Goal: Register for event/course

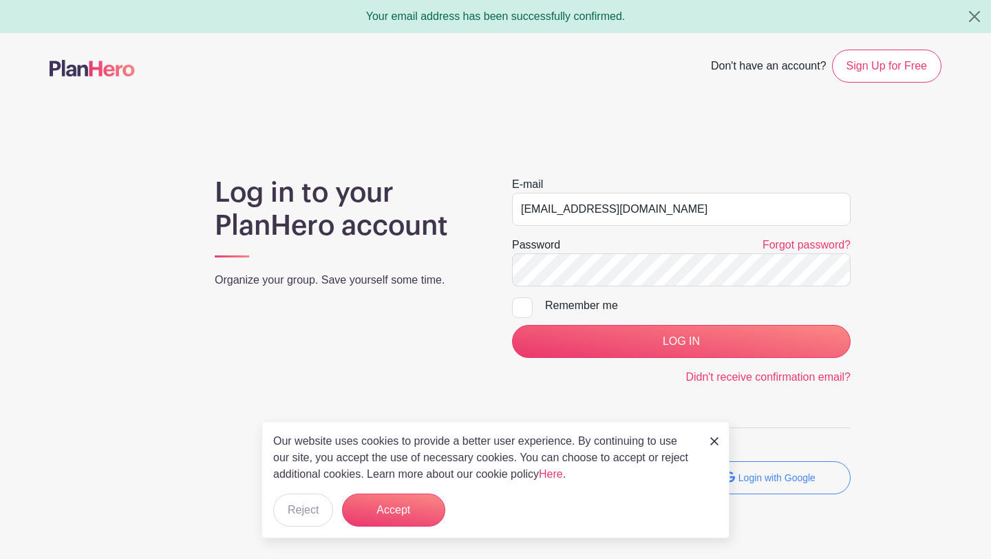
type input "[EMAIL_ADDRESS][DOMAIN_NAME]"
click at [512, 325] on input "LOG IN" at bounding box center [681, 341] width 339 height 33
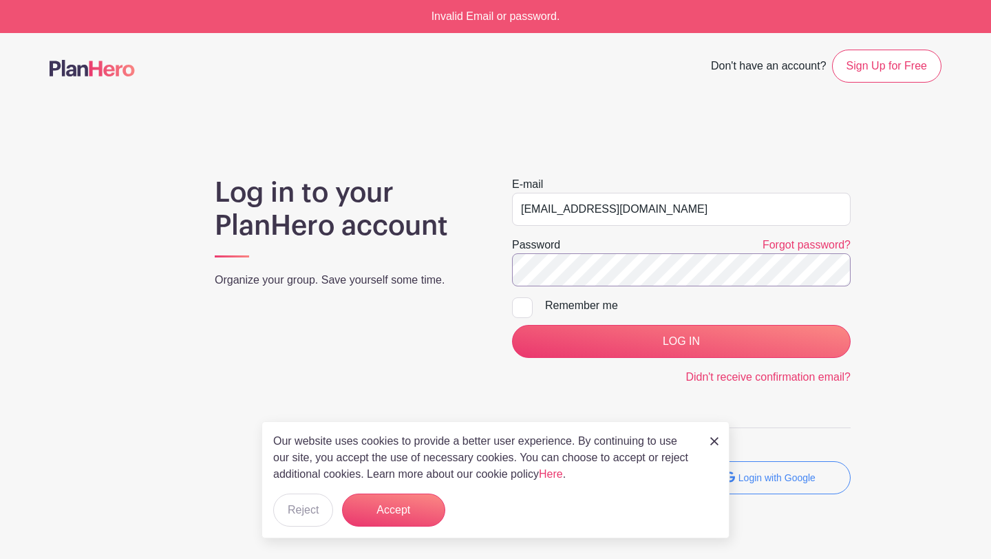
click at [512, 325] on input "LOG IN" at bounding box center [681, 341] width 339 height 33
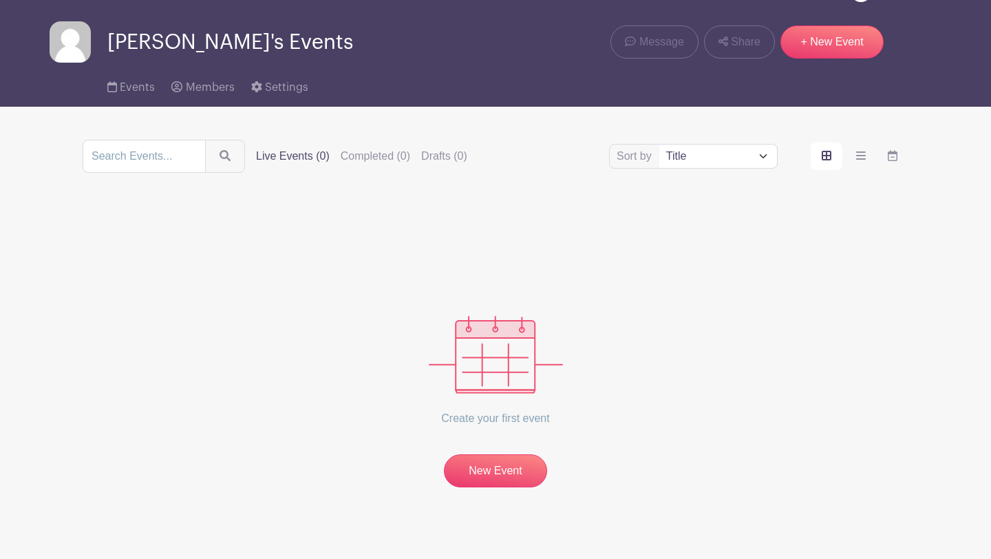
scroll to position [49, 0]
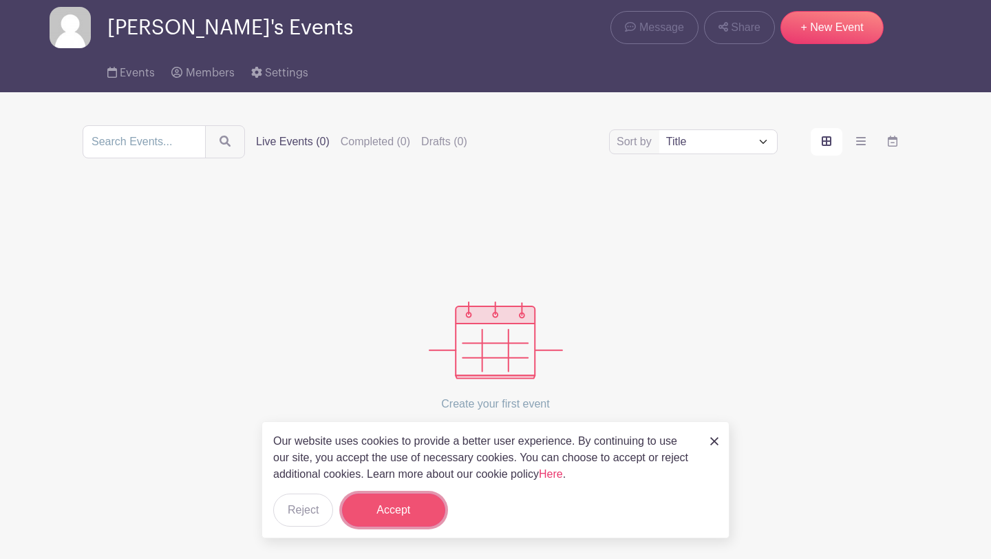
click at [377, 507] on button "Accept" at bounding box center [393, 509] width 103 height 33
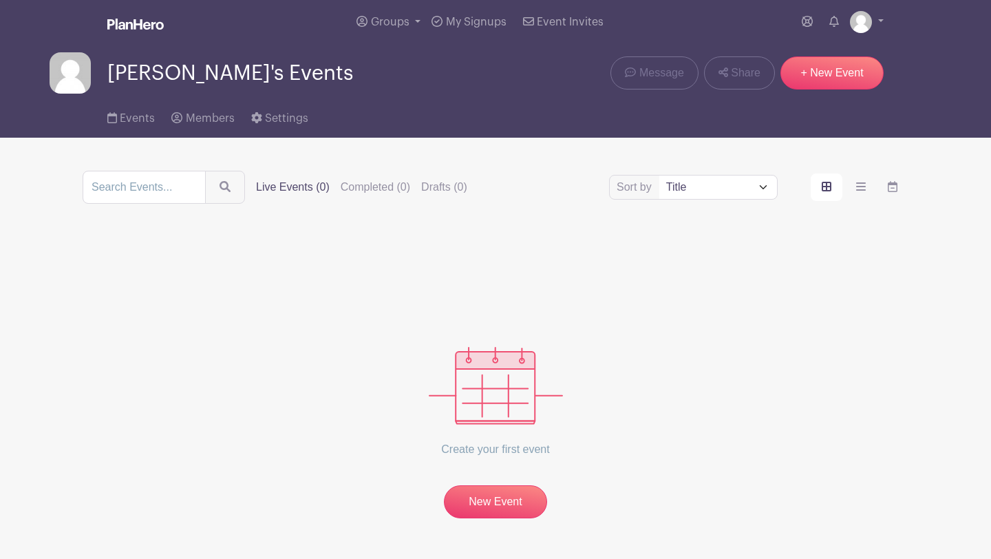
scroll to position [0, 0]
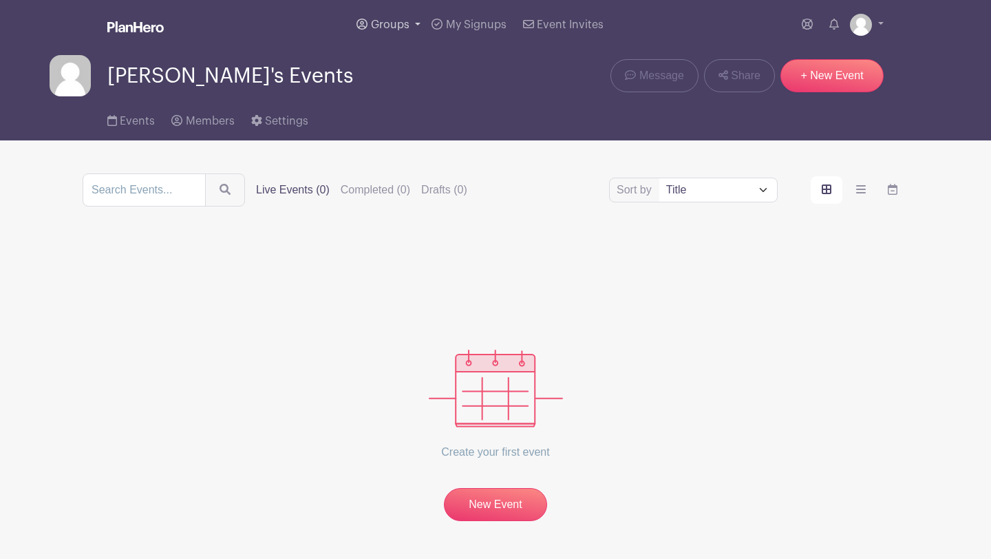
click at [407, 27] on span "Groups" at bounding box center [390, 24] width 39 height 11
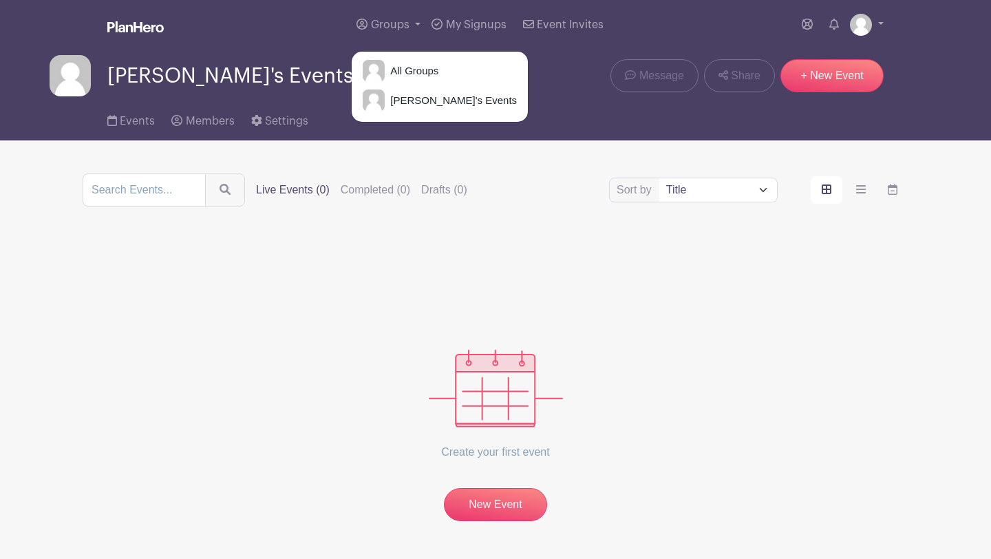
click at [504, 213] on div "Sort by Title Recently modified Newest Upcoming dates Live Events (0) Completed…" at bounding box center [496, 347] width 826 height 348
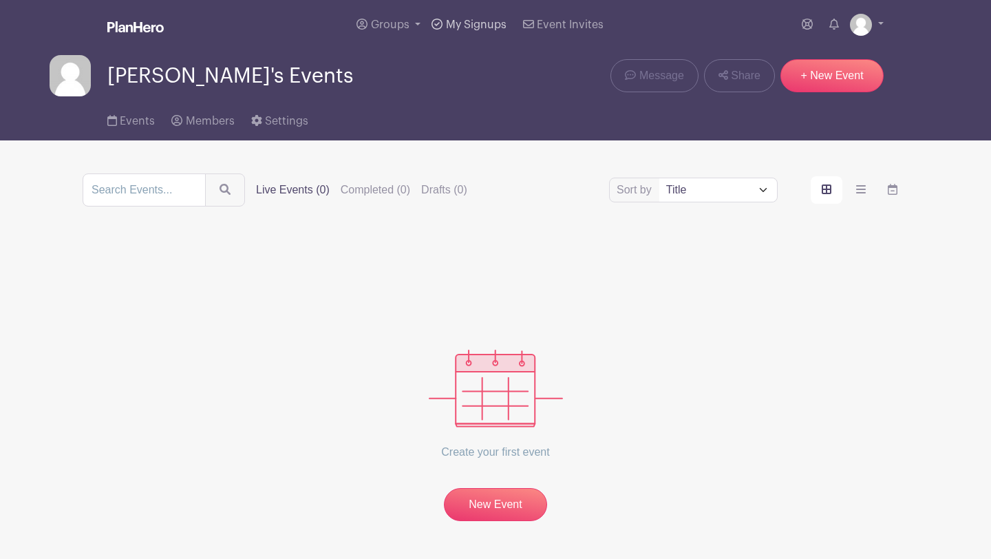
click at [476, 25] on span "My Signups" at bounding box center [476, 24] width 61 height 11
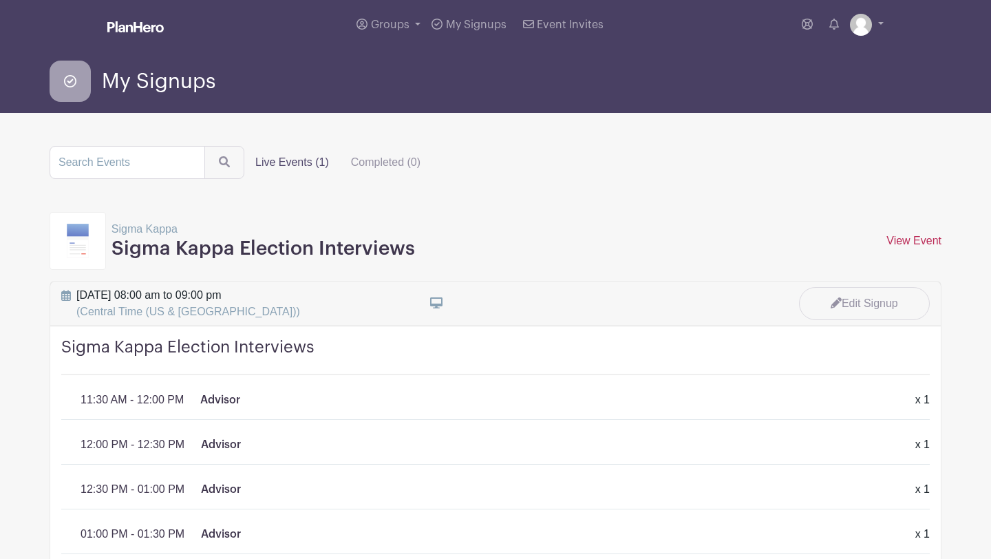
click at [909, 236] on link "View Event" at bounding box center [913, 241] width 55 height 12
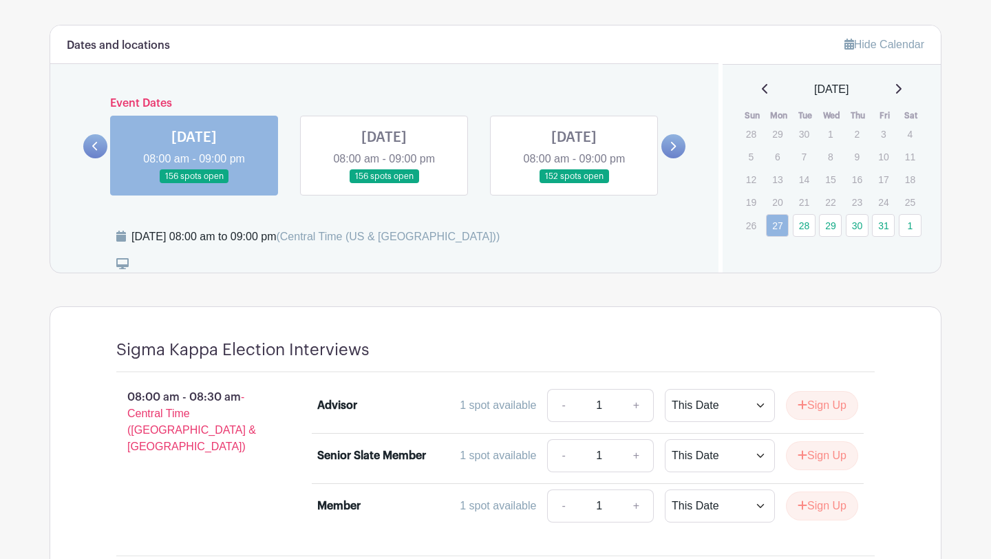
scroll to position [664, 0]
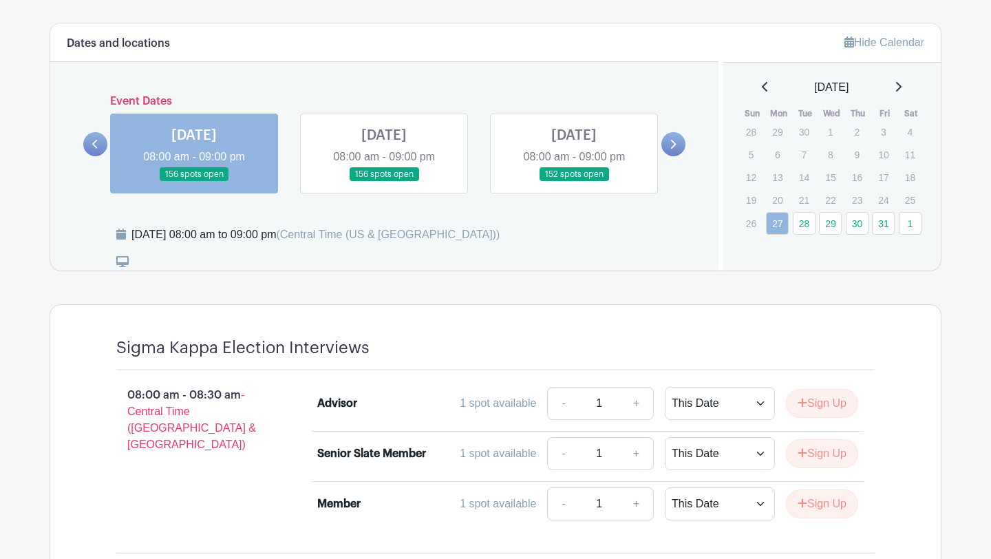
click at [907, 91] on div "[DATE]" at bounding box center [832, 87] width 186 height 17
click at [902, 86] on icon at bounding box center [899, 87] width 6 height 10
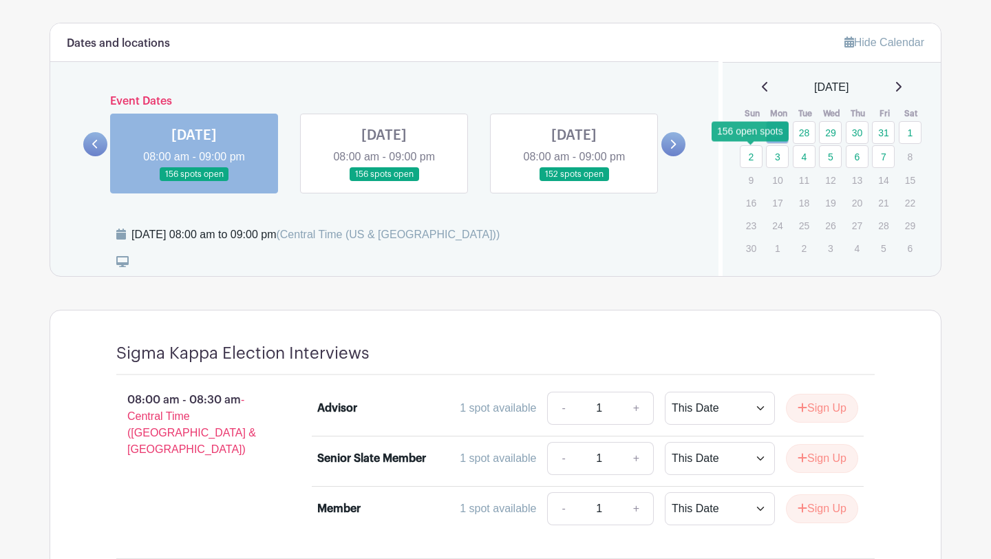
click at [754, 158] on link "2" at bounding box center [751, 156] width 23 height 23
click at [752, 164] on link "2" at bounding box center [751, 156] width 23 height 23
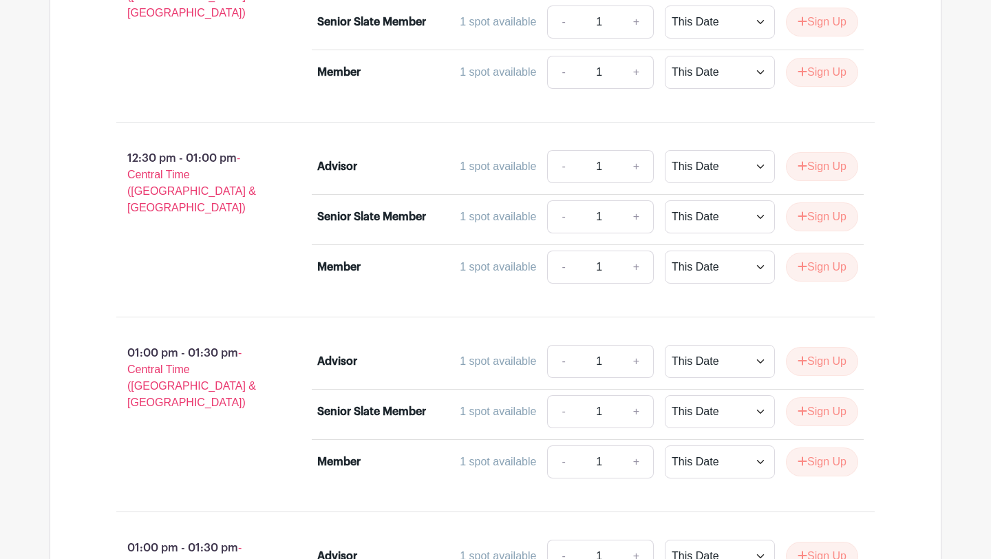
scroll to position [4713, 0]
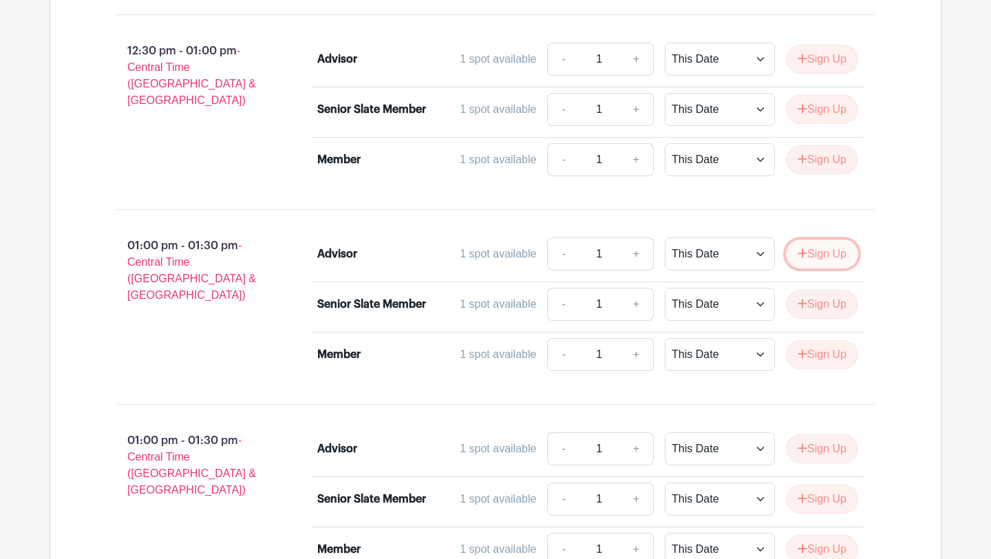
click at [798, 250] on icon "submit" at bounding box center [802, 253] width 9 height 9
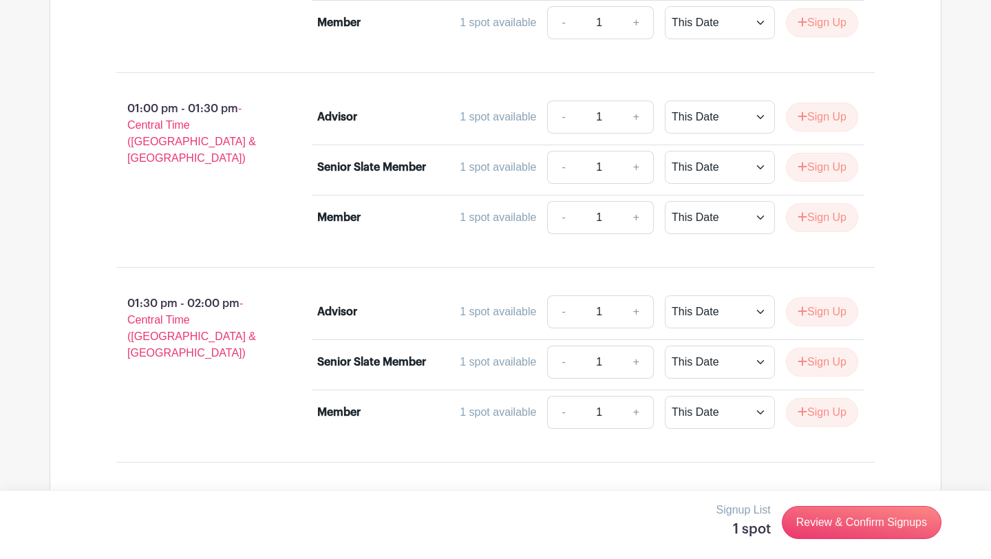
scroll to position [5047, 0]
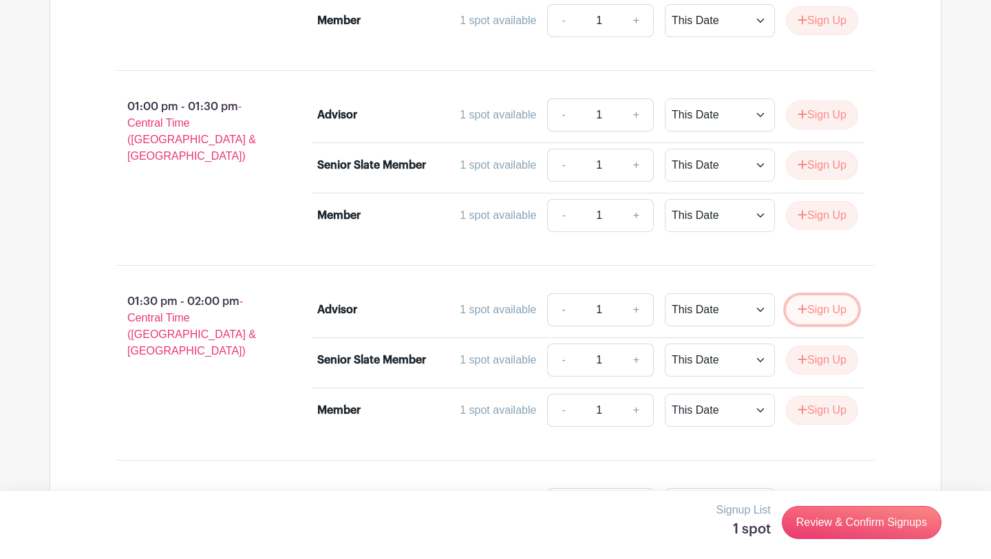
click at [808, 309] on button "Sign Up" at bounding box center [822, 309] width 72 height 29
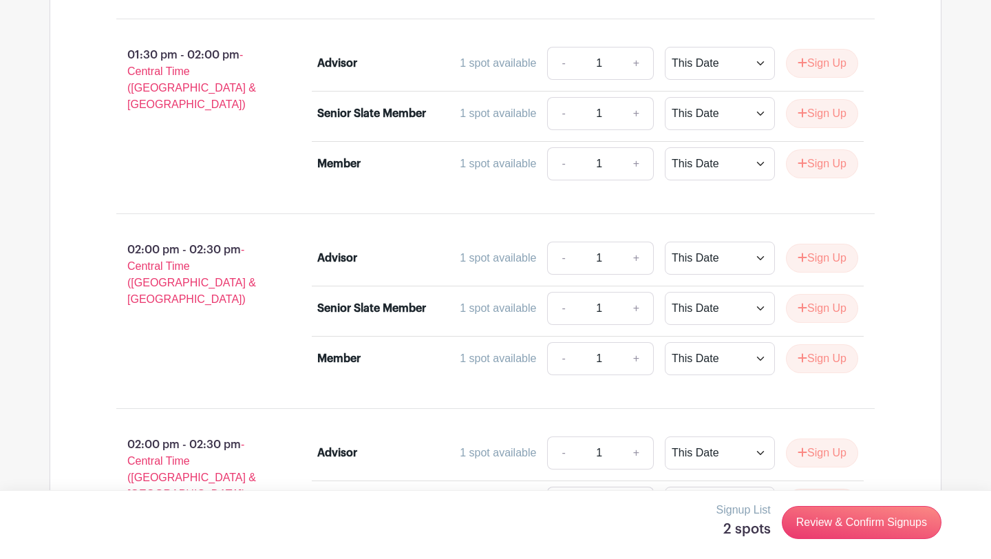
scroll to position [5525, 0]
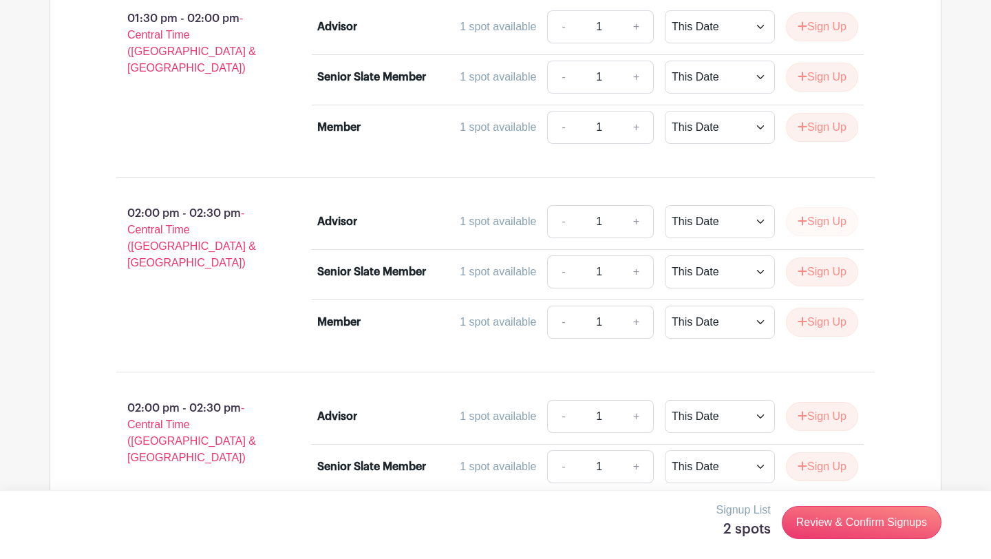
click at [814, 228] on button "Sign Up" at bounding box center [822, 221] width 72 height 29
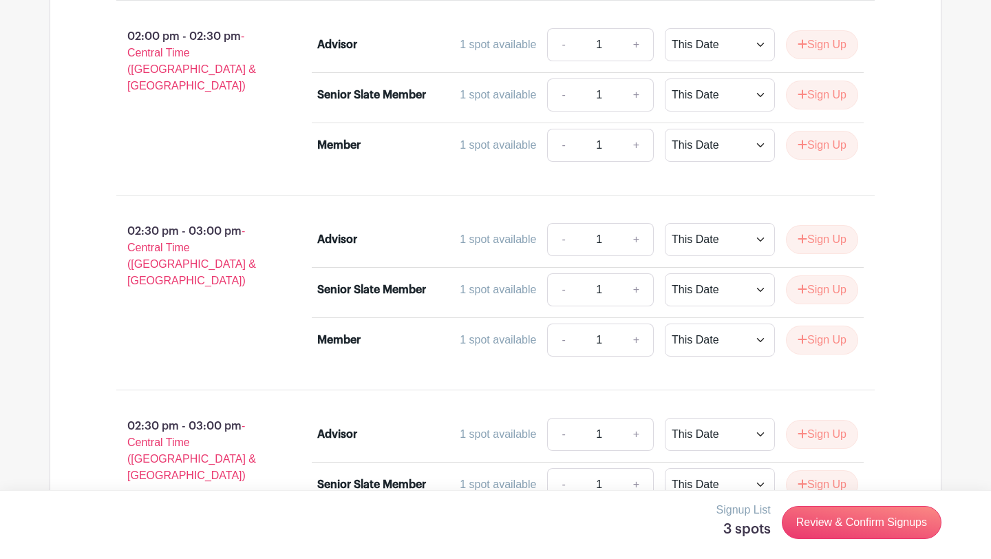
scroll to position [5914, 0]
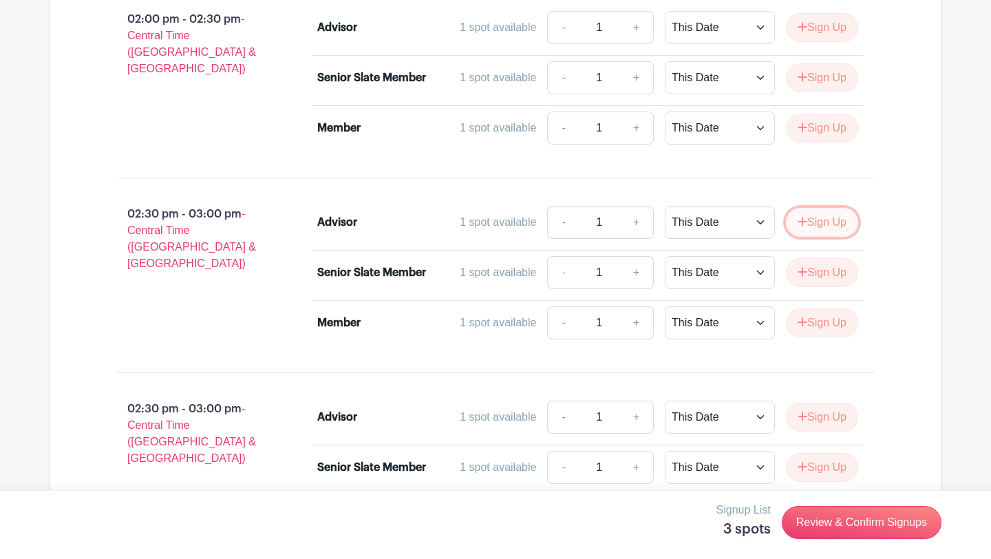
click at [806, 226] on button "Sign Up" at bounding box center [822, 222] width 72 height 29
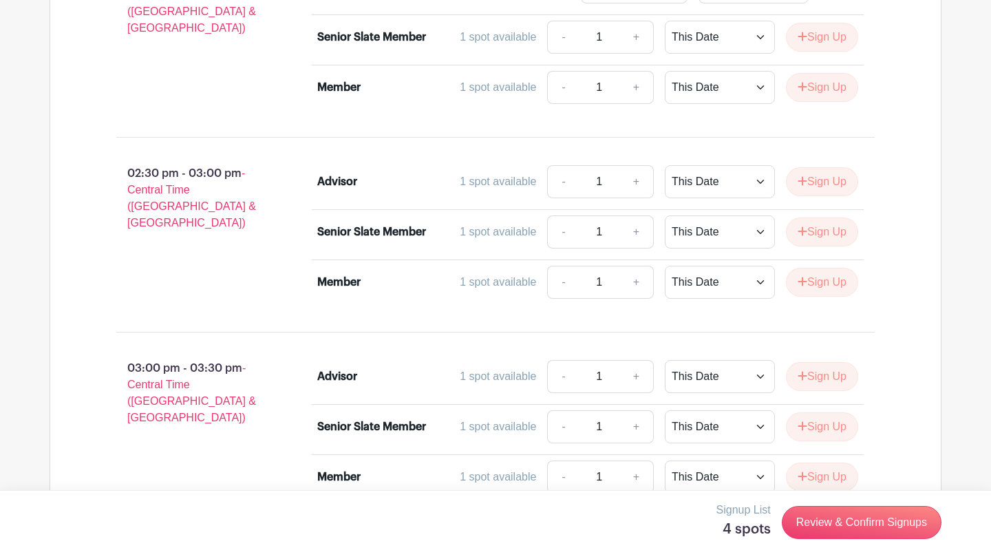
scroll to position [6153, 0]
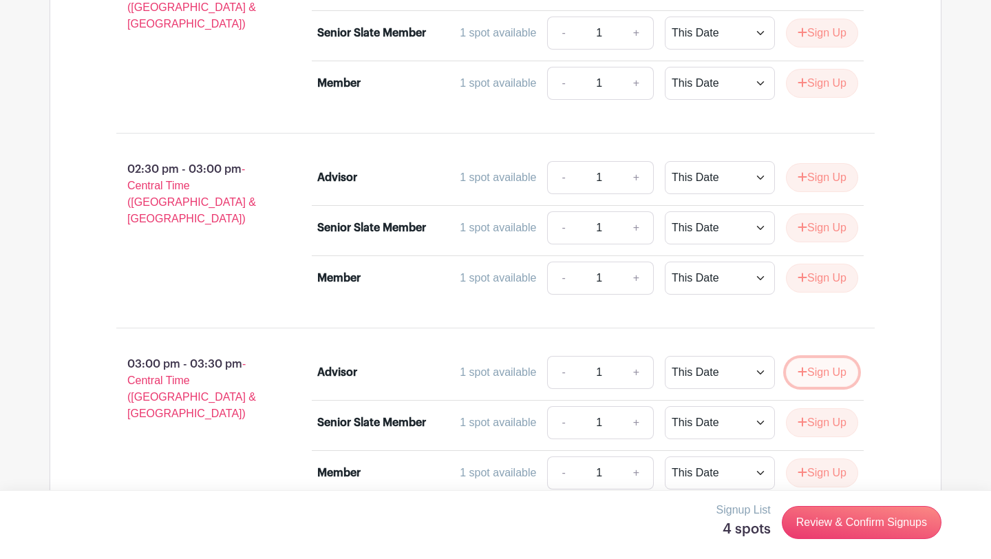
click at [811, 366] on button "Sign Up" at bounding box center [822, 372] width 72 height 29
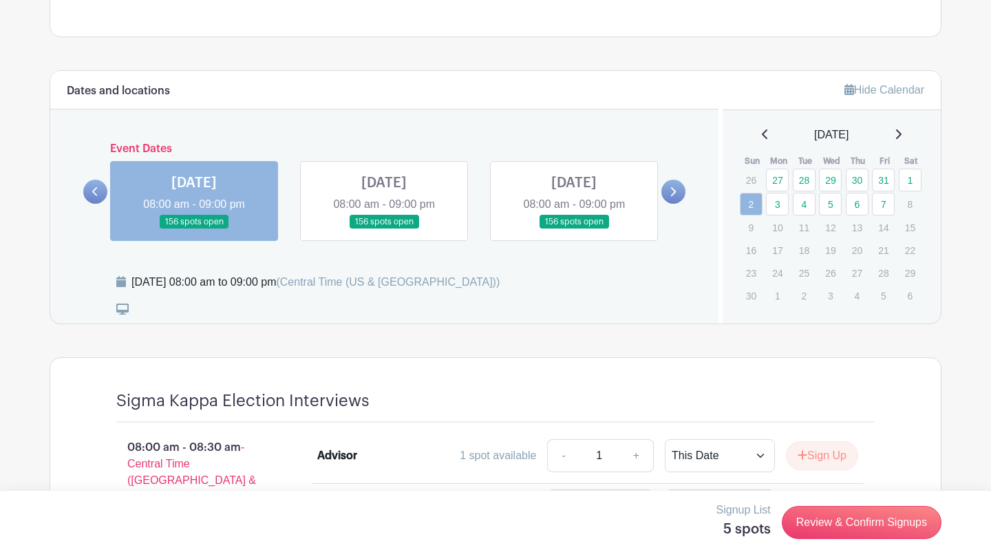
scroll to position [619, 0]
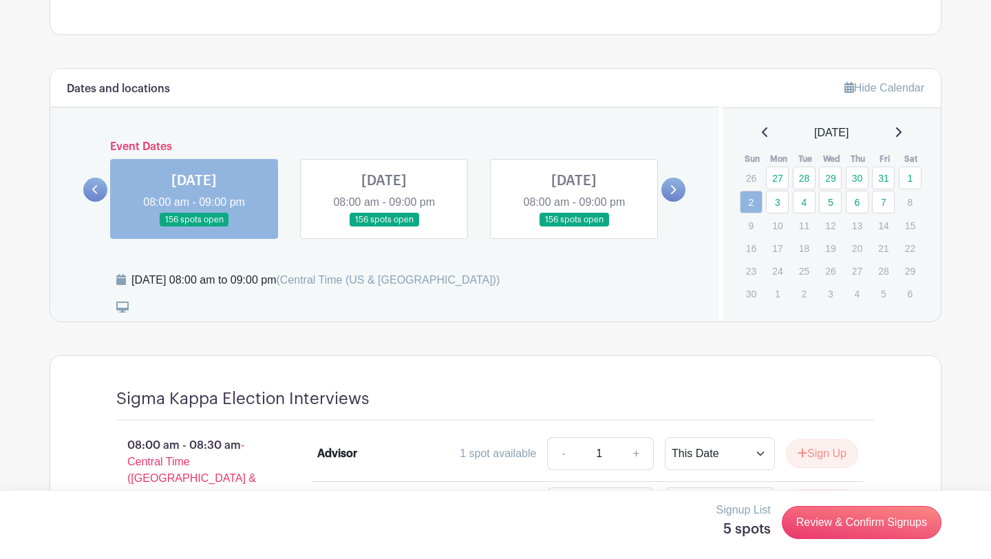
click at [574, 227] on link at bounding box center [574, 227] width 0 height 0
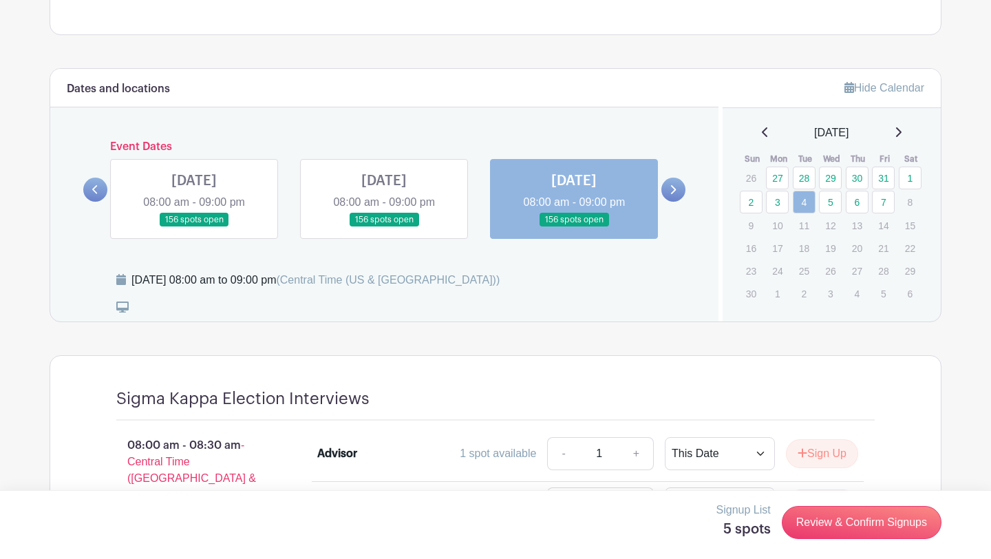
click at [675, 179] on link at bounding box center [673, 190] width 24 height 24
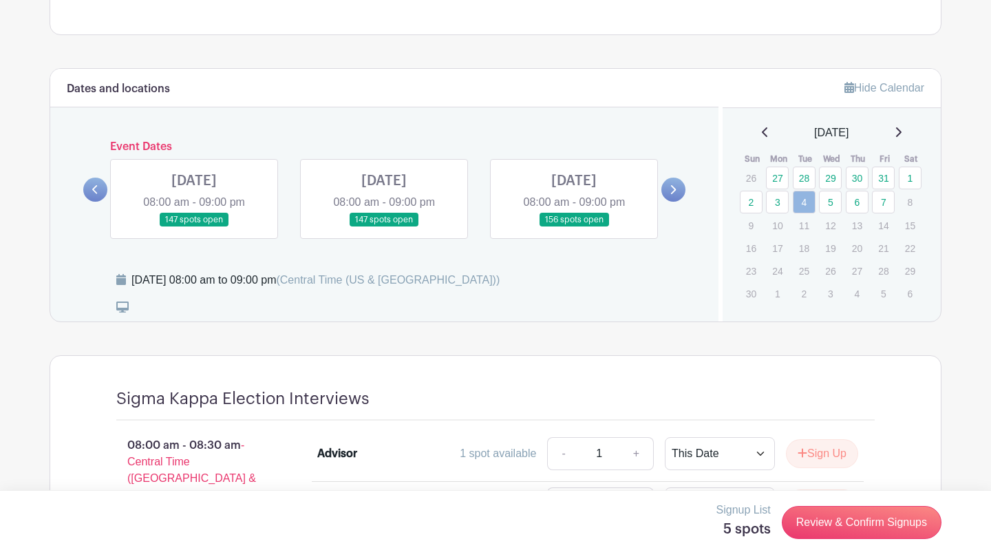
click at [105, 186] on link at bounding box center [95, 190] width 24 height 24
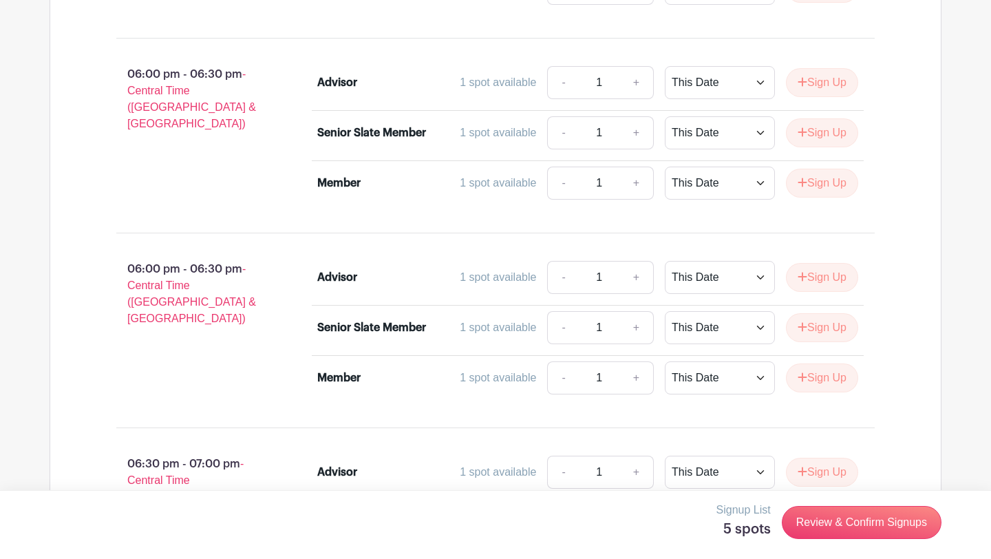
scroll to position [8783, 0]
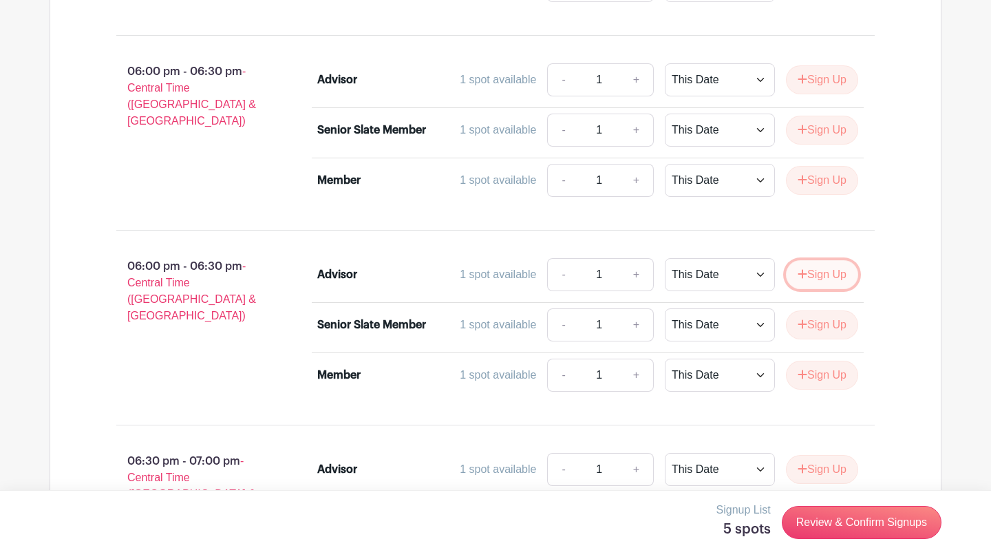
click at [835, 277] on button "Sign Up" at bounding box center [822, 274] width 72 height 29
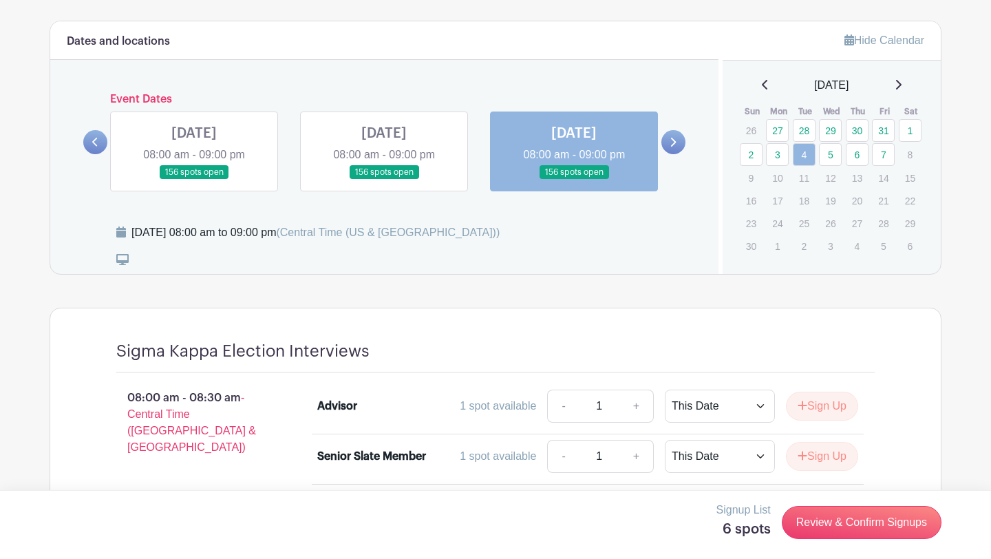
scroll to position [621, 0]
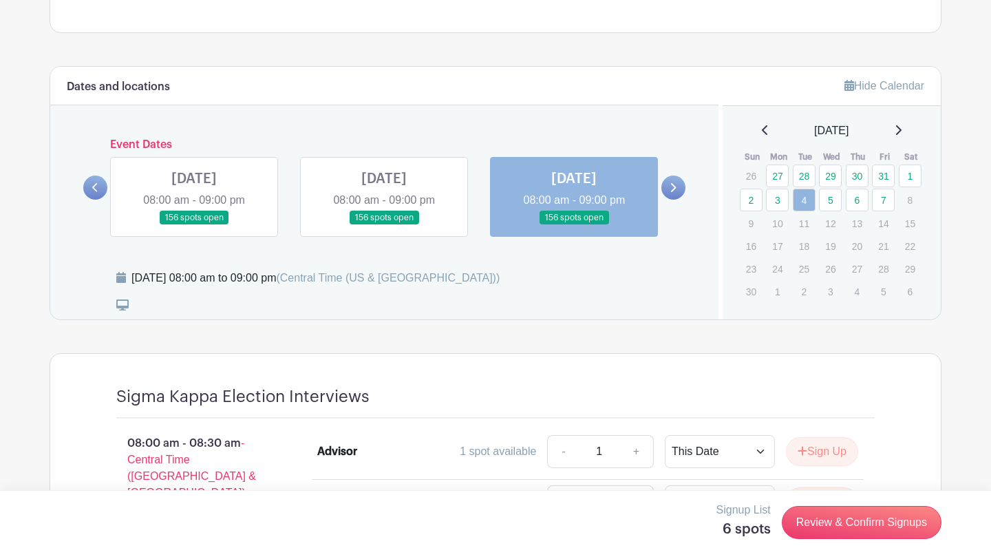
click at [669, 184] on link at bounding box center [673, 187] width 24 height 24
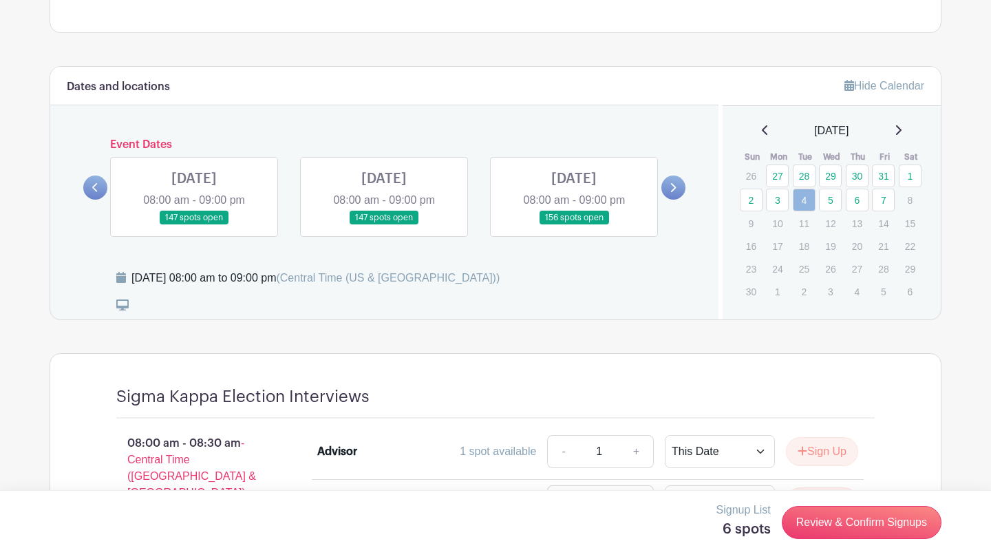
click at [194, 225] on link at bounding box center [194, 225] width 0 height 0
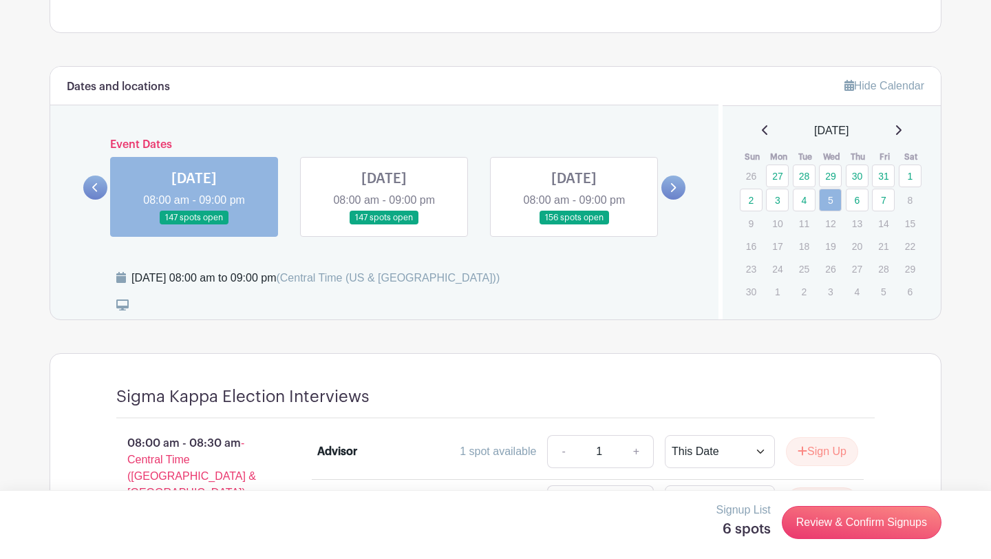
click at [194, 225] on link at bounding box center [194, 225] width 0 height 0
click at [913, 524] on link "Review & Confirm Signups" at bounding box center [862, 522] width 160 height 33
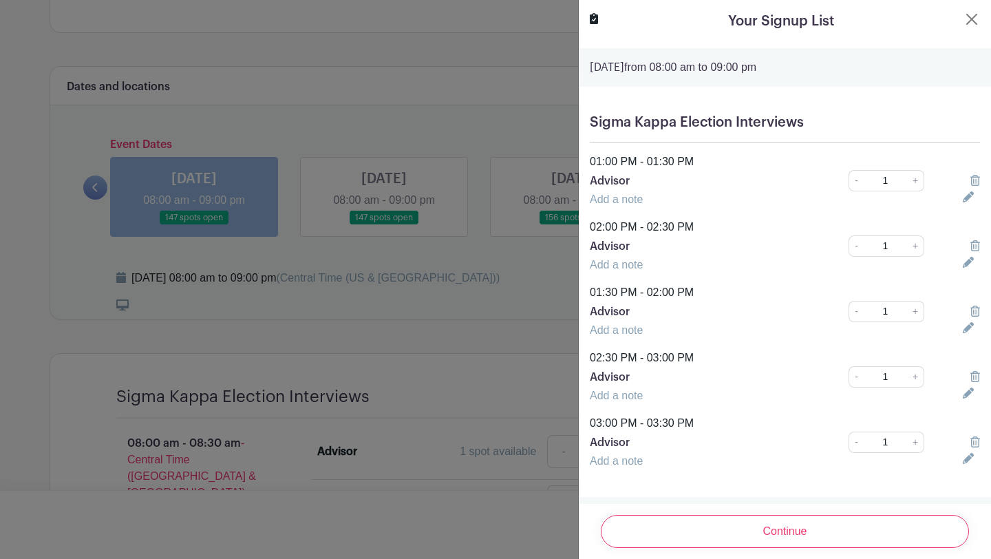
click at [464, 379] on div at bounding box center [495, 279] width 991 height 559
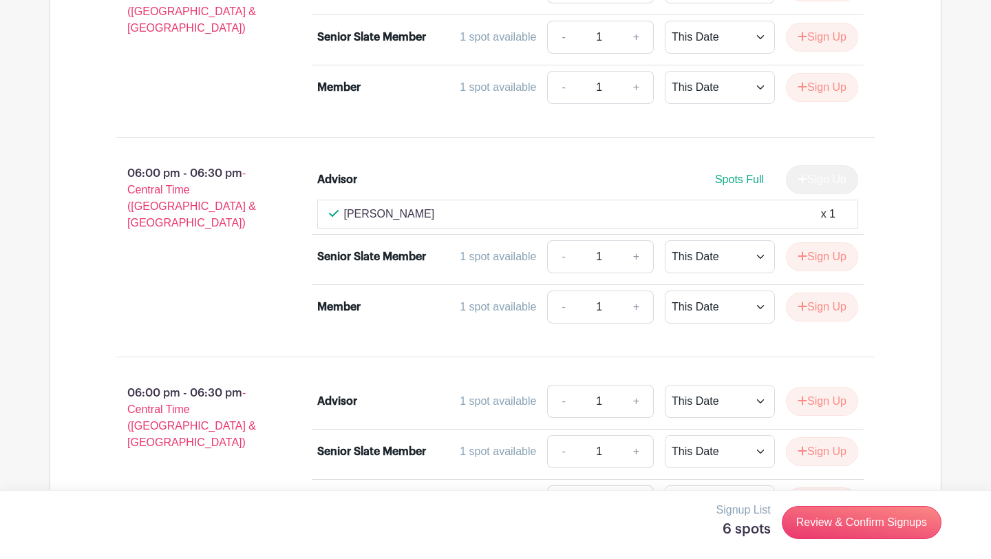
scroll to position [8821, 0]
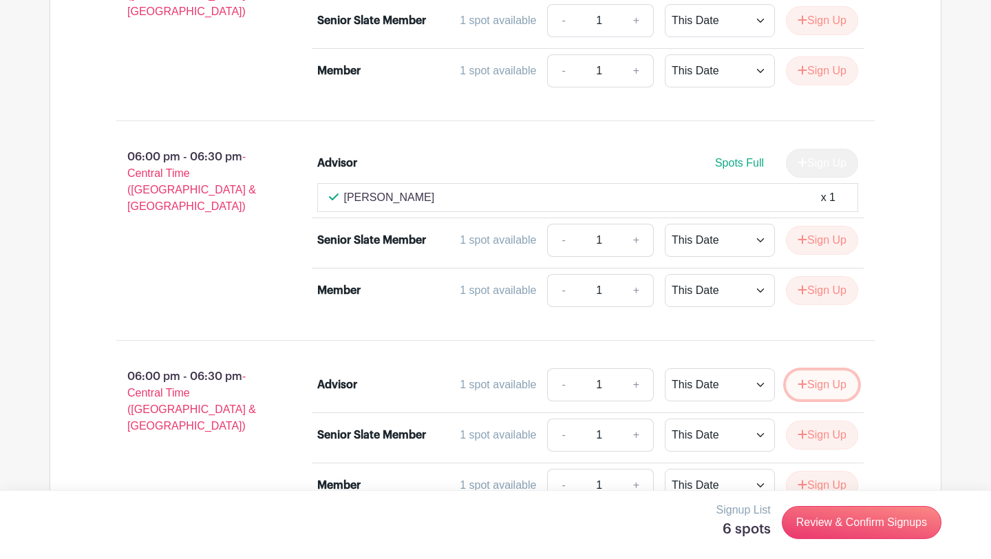
click at [807, 387] on button "Sign Up" at bounding box center [822, 384] width 72 height 29
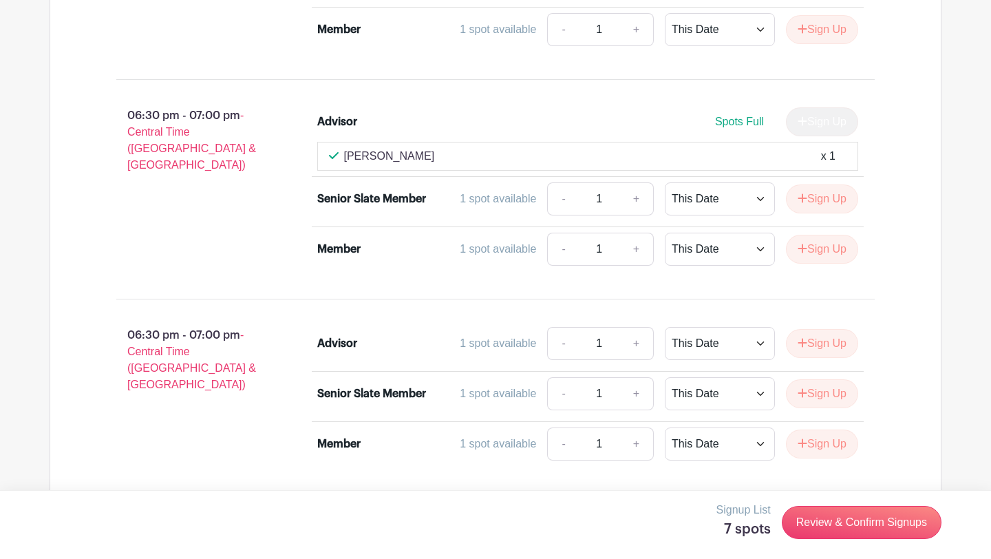
scroll to position [9278, 0]
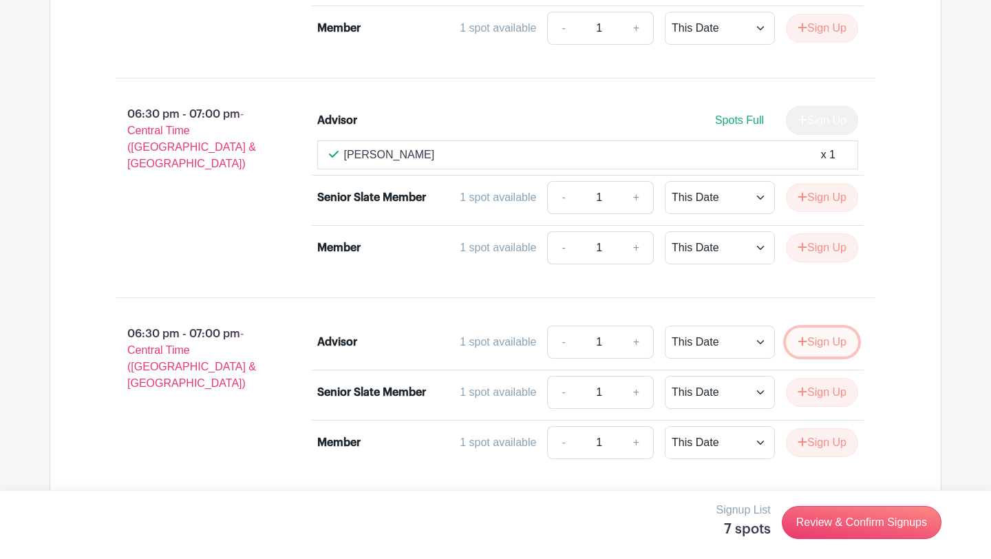
click at [795, 352] on button "Sign Up" at bounding box center [822, 342] width 72 height 29
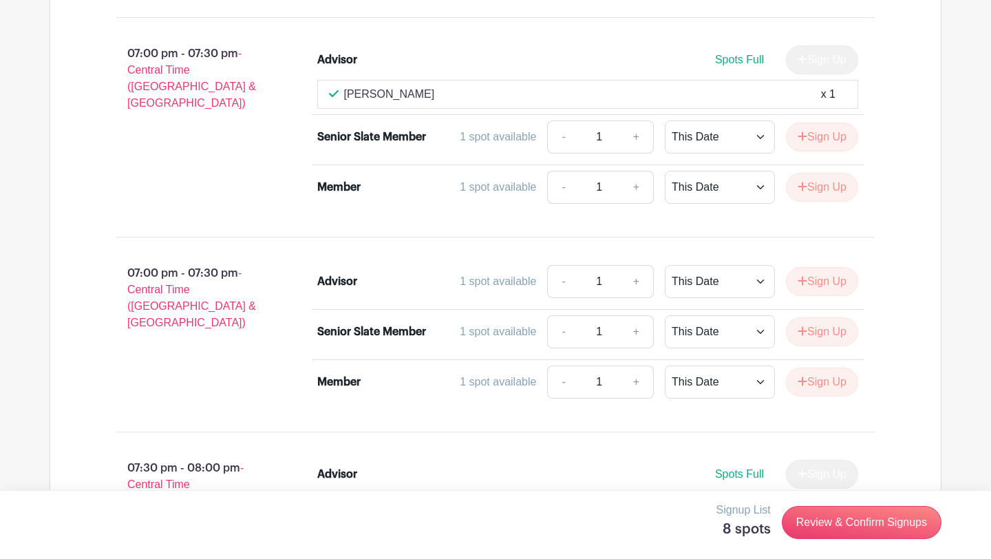
scroll to position [9754, 0]
click at [827, 295] on button "Sign Up" at bounding box center [822, 280] width 72 height 29
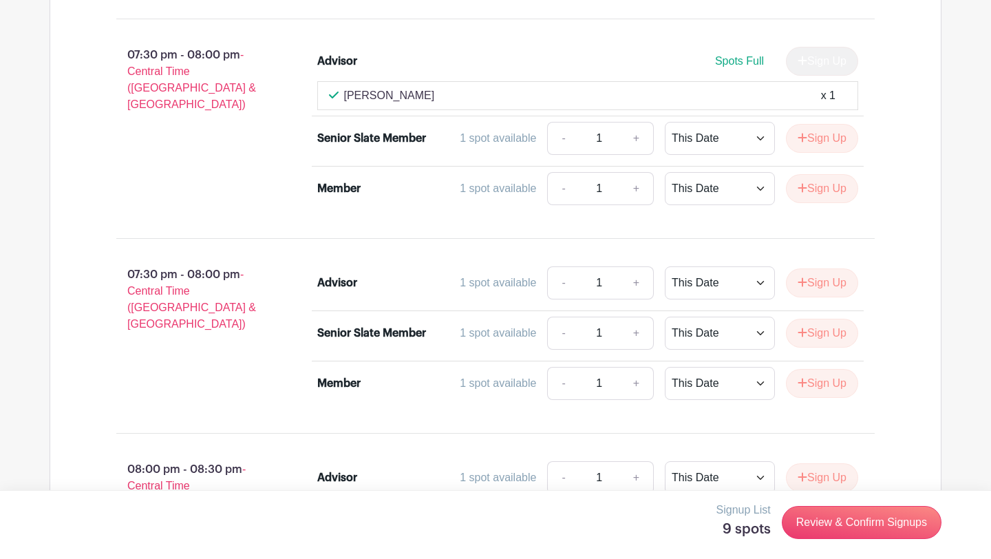
scroll to position [10169, 0]
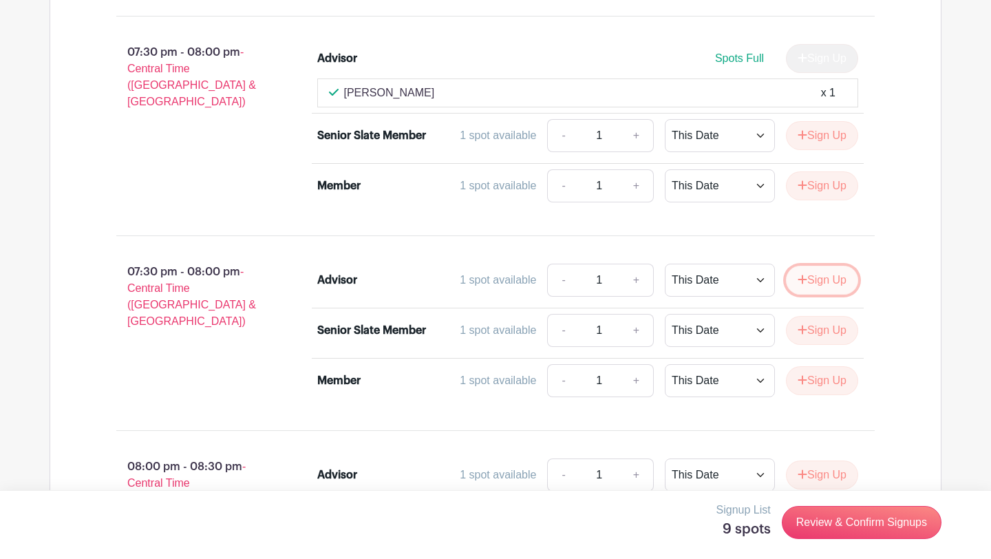
click at [820, 286] on button "Sign Up" at bounding box center [822, 280] width 72 height 29
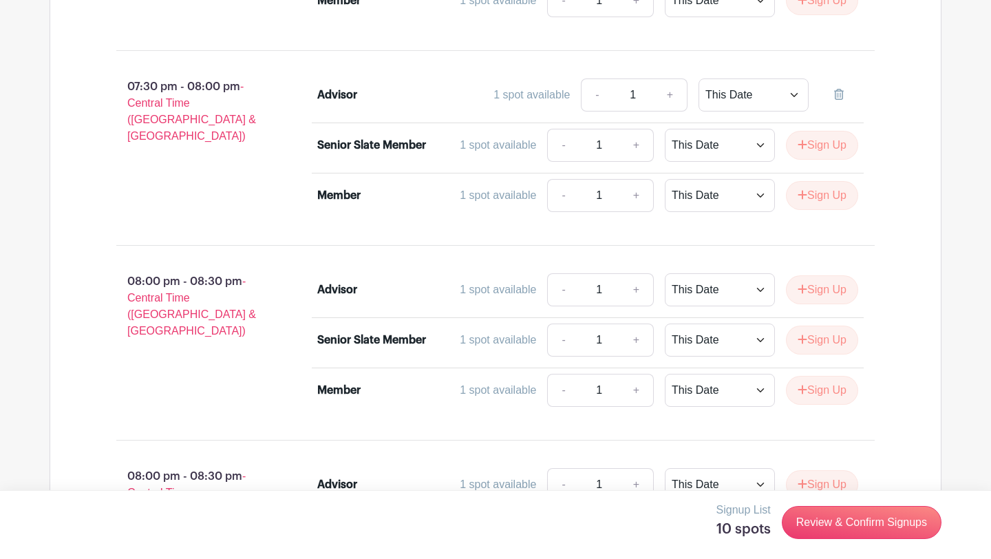
scroll to position [10355, 0]
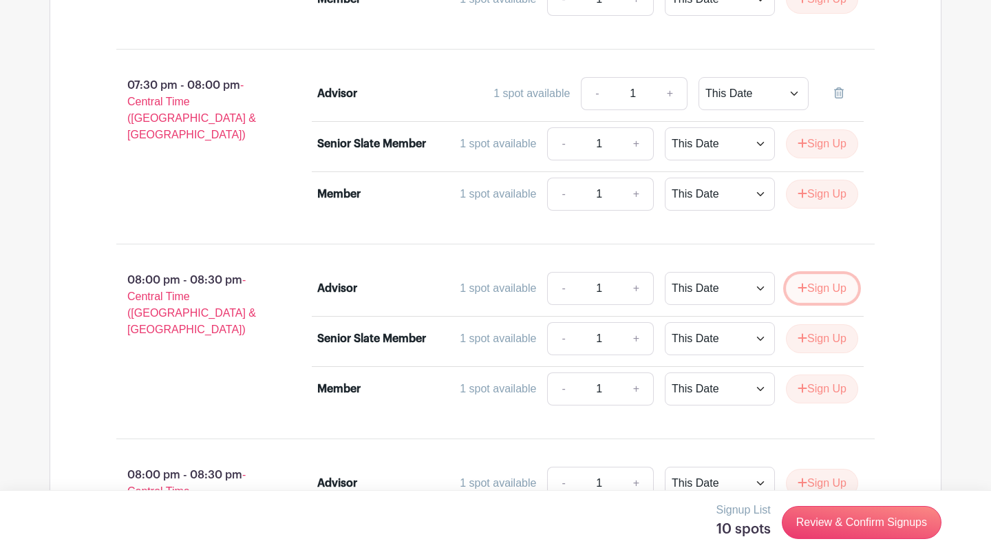
click at [825, 295] on button "Sign Up" at bounding box center [822, 288] width 72 height 29
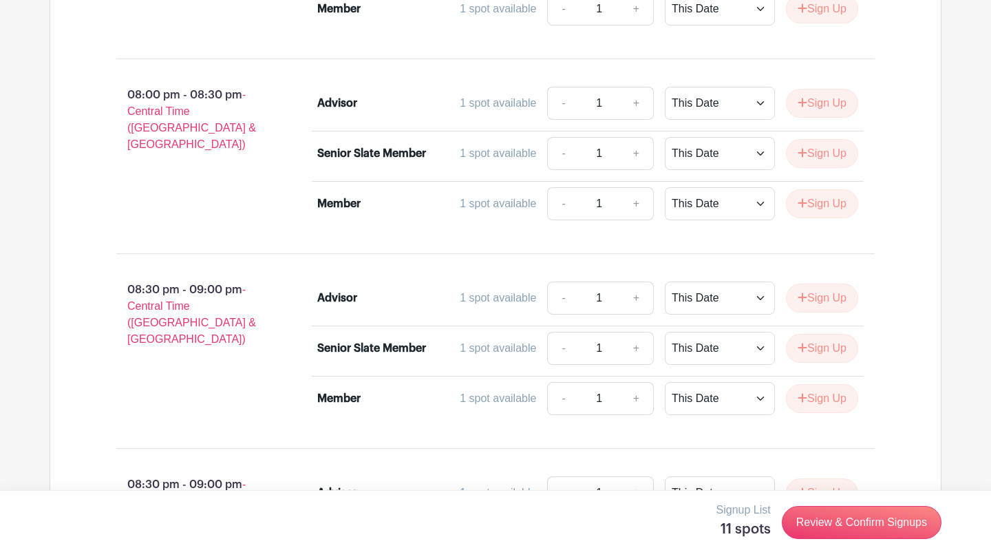
scroll to position [10740, 0]
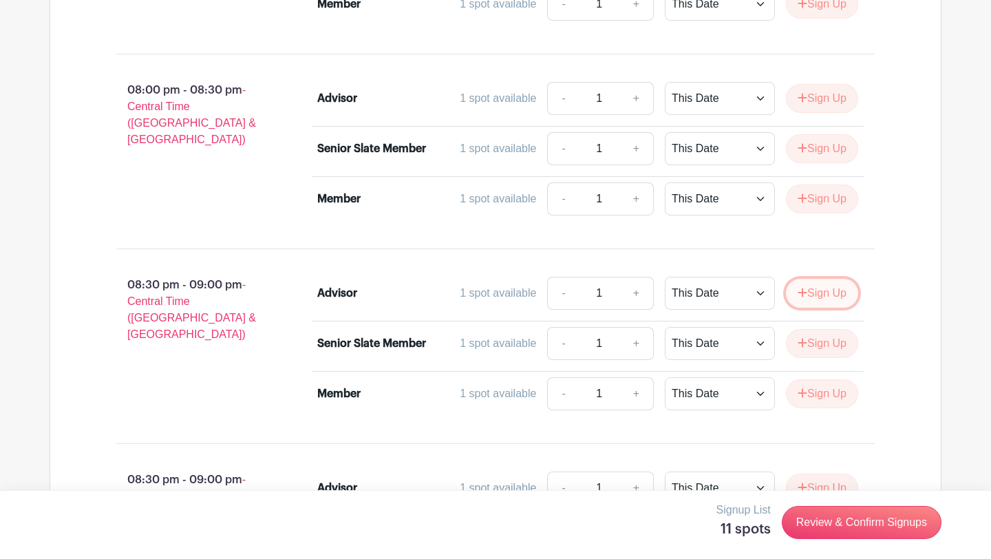
click at [821, 306] on button "Sign Up" at bounding box center [822, 293] width 72 height 29
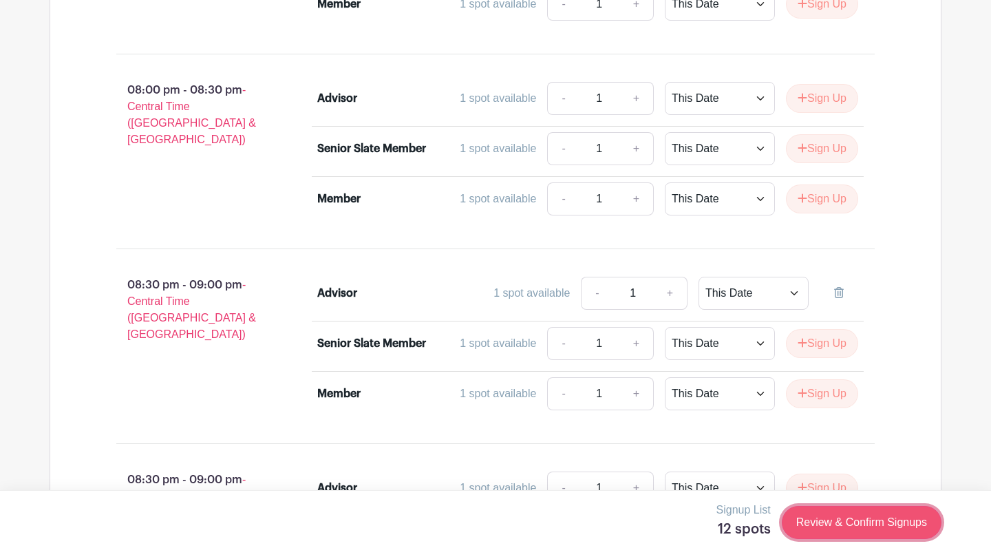
click at [795, 518] on link "Review & Confirm Signups" at bounding box center [862, 522] width 160 height 33
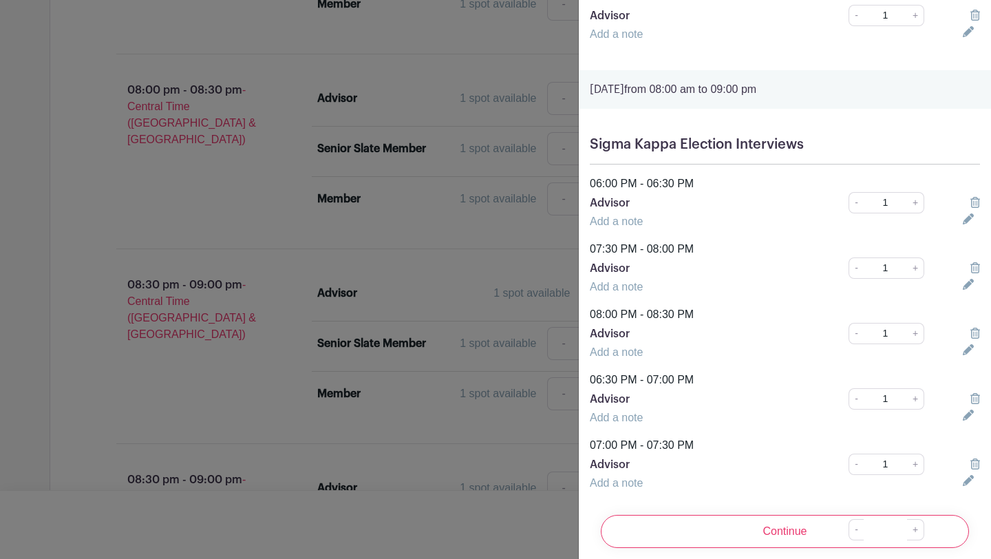
scroll to position [701, 0]
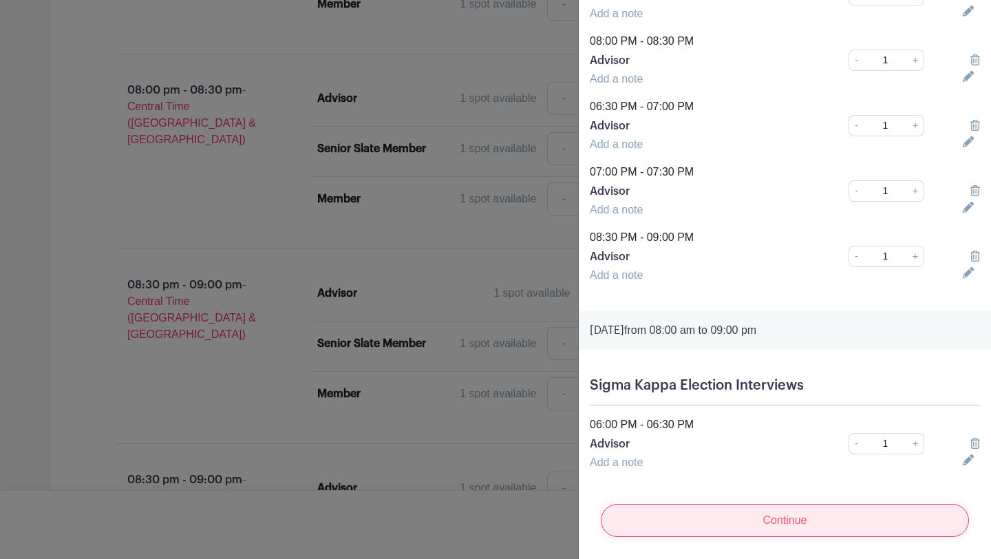
click at [703, 526] on input "Continue" at bounding box center [785, 520] width 368 height 33
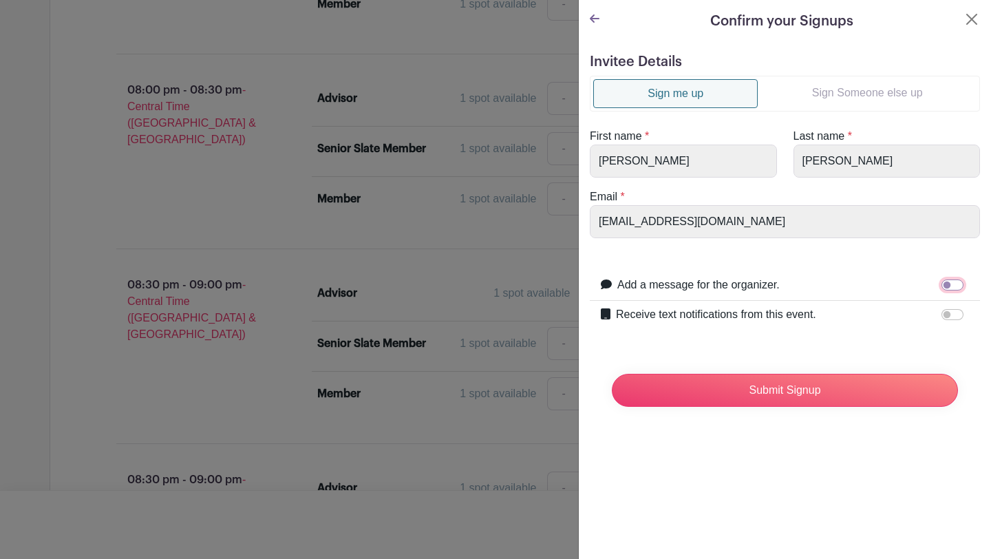
click at [943, 287] on input "Add a message for the organizer." at bounding box center [952, 284] width 22 height 11
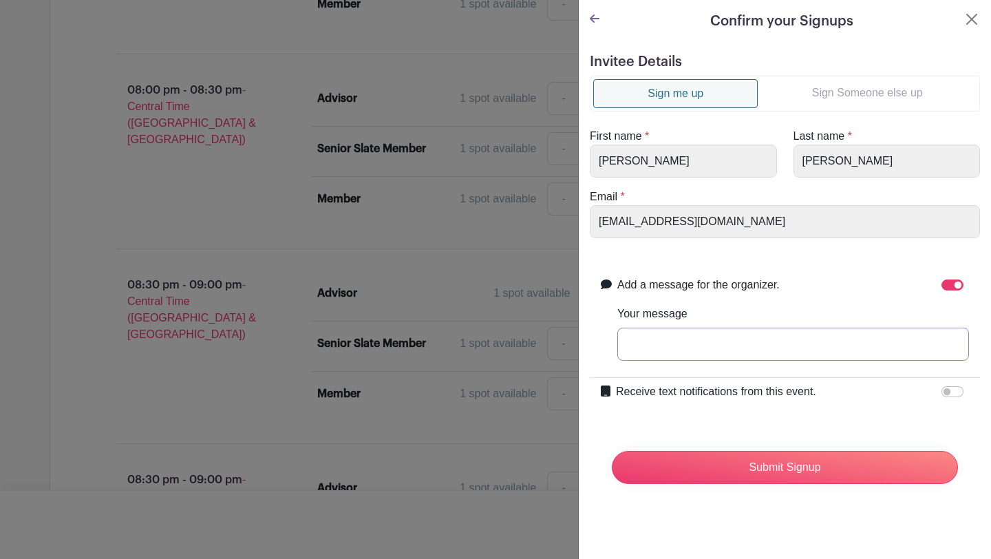
click at [917, 357] on input "Your message" at bounding box center [793, 344] width 352 height 33
click at [955, 286] on input "Add a message for the organizer." at bounding box center [952, 284] width 22 height 11
checkbox input "false"
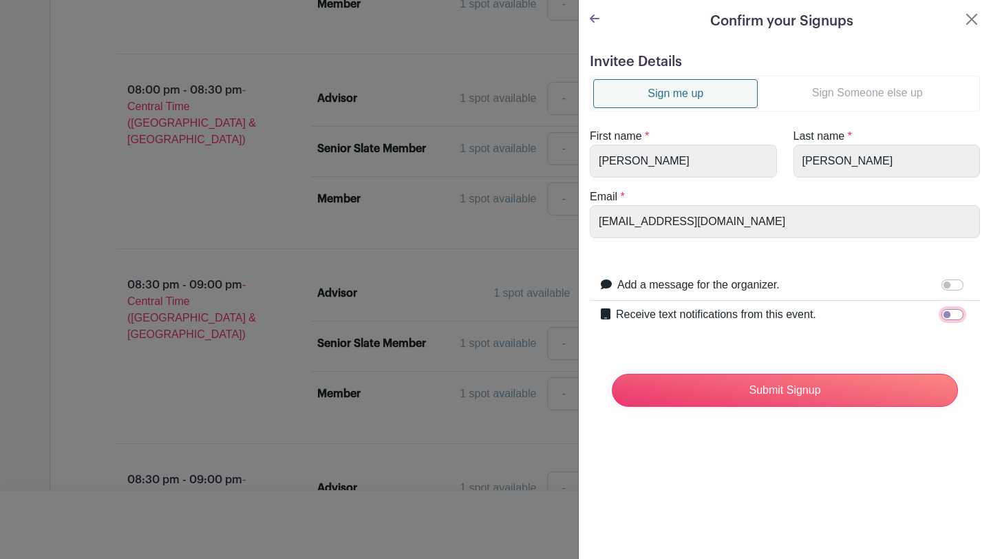
click at [946, 312] on input "Receive text notifications from this event." at bounding box center [952, 314] width 22 height 11
checkbox input "true"
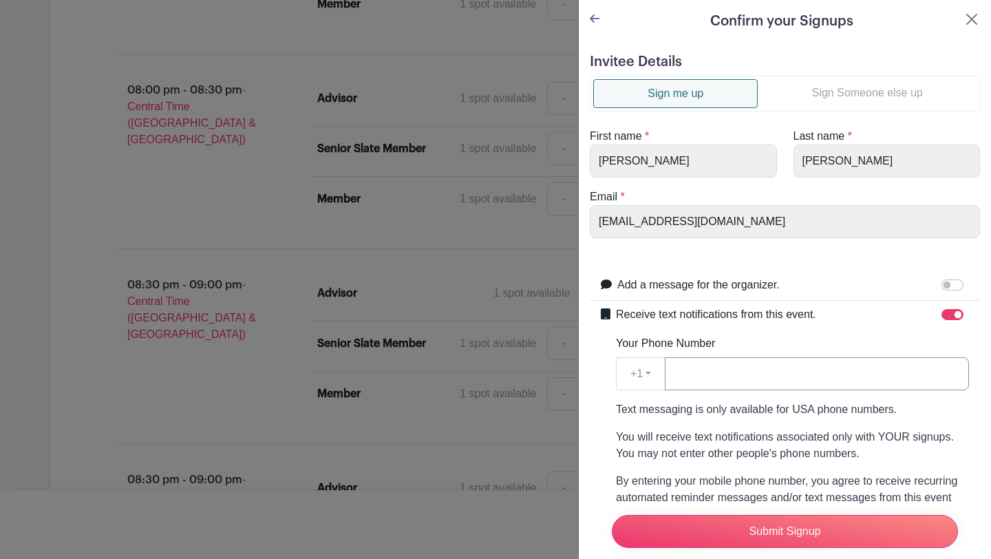
click at [842, 382] on input "Your Phone Number" at bounding box center [817, 373] width 304 height 33
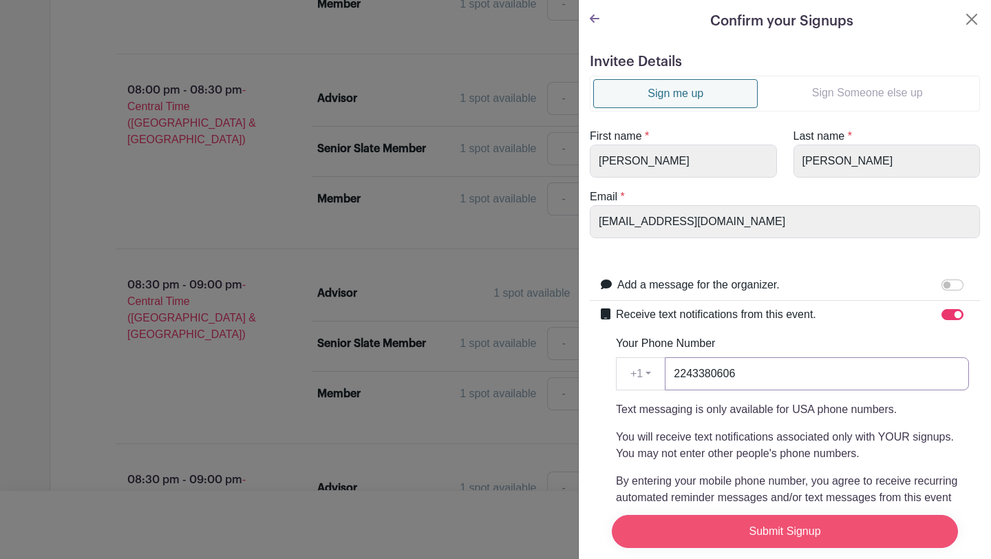
type input "2243380606"
click at [772, 538] on input "Submit Signup" at bounding box center [785, 531] width 346 height 33
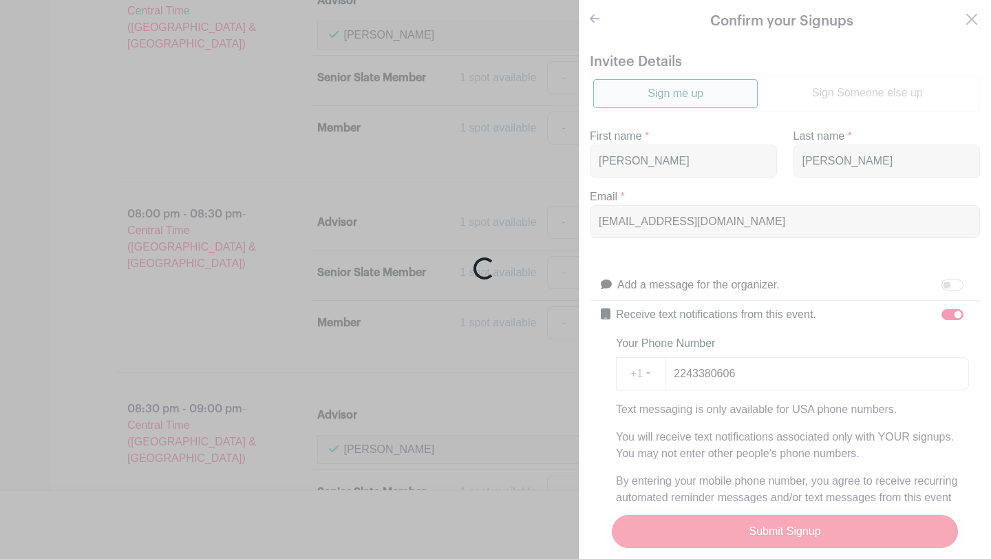
scroll to position [10839, 0]
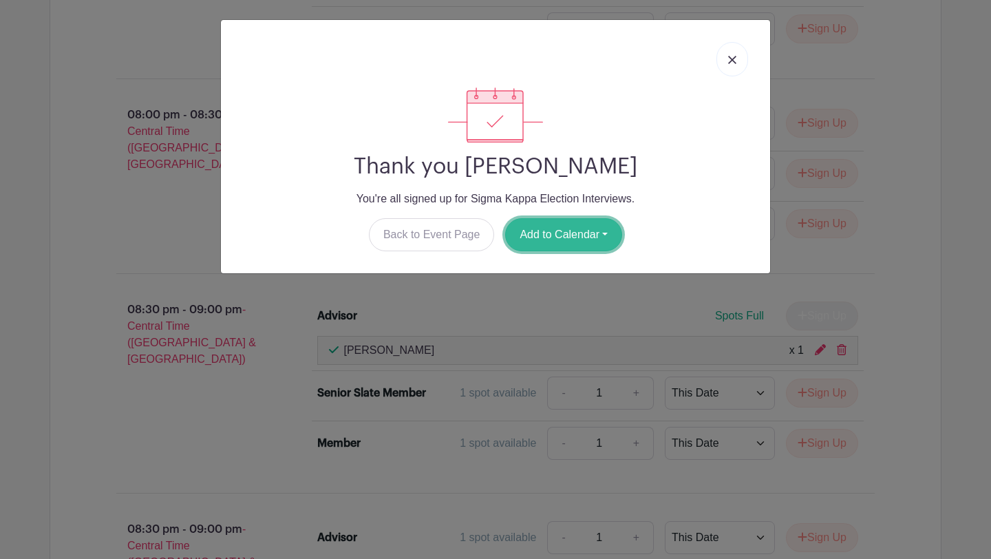
click at [523, 231] on button "Add to Calendar" at bounding box center [563, 234] width 117 height 33
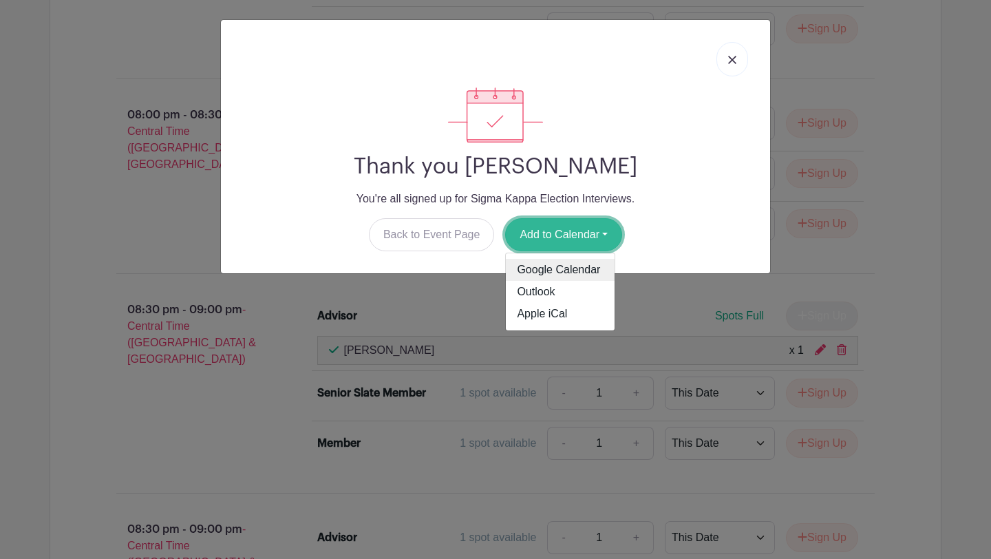
click at [522, 265] on link "Google Calendar" at bounding box center [560, 270] width 109 height 22
